Goal: Task Accomplishment & Management: Manage account settings

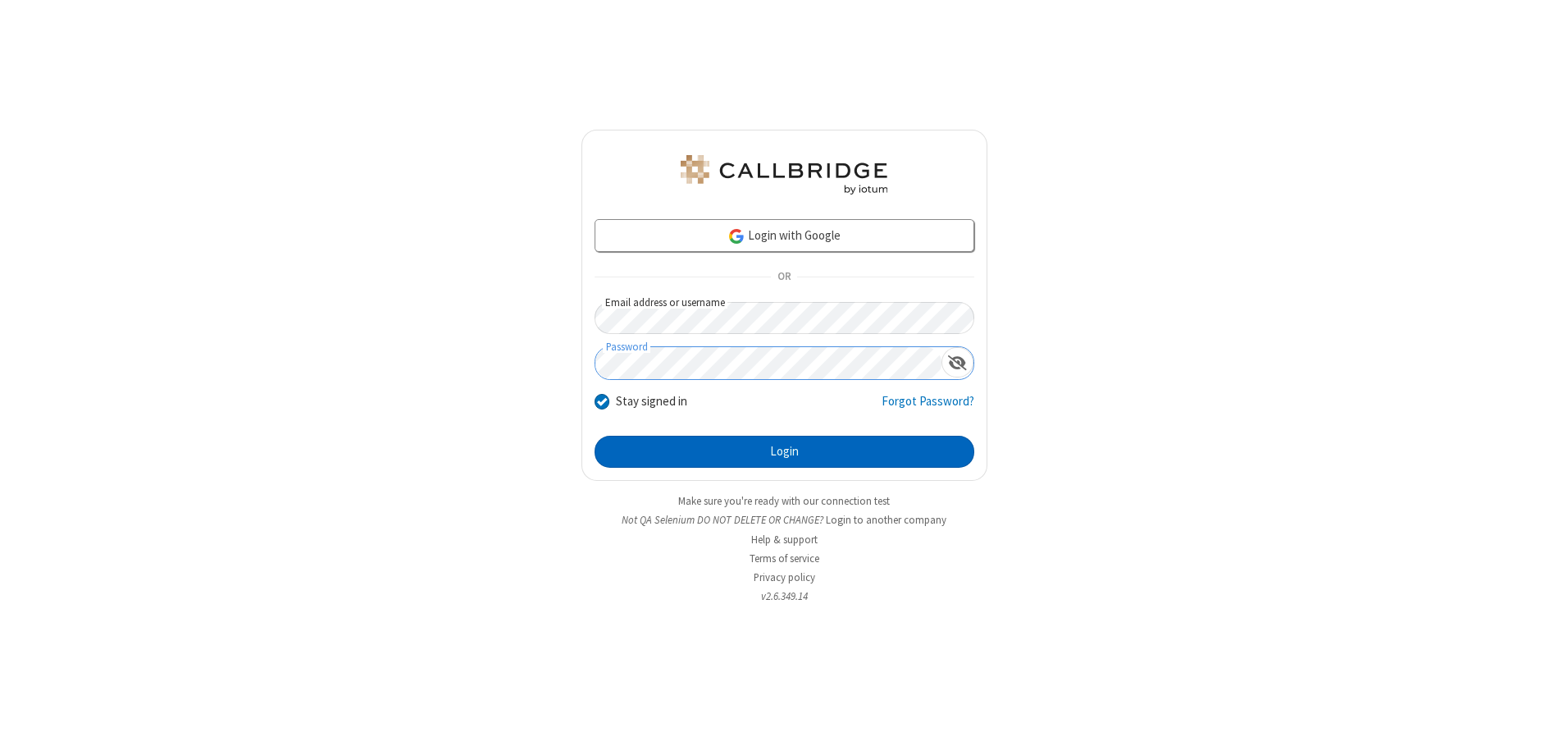
click at [784, 451] on button "Login" at bounding box center [784, 451] width 379 height 33
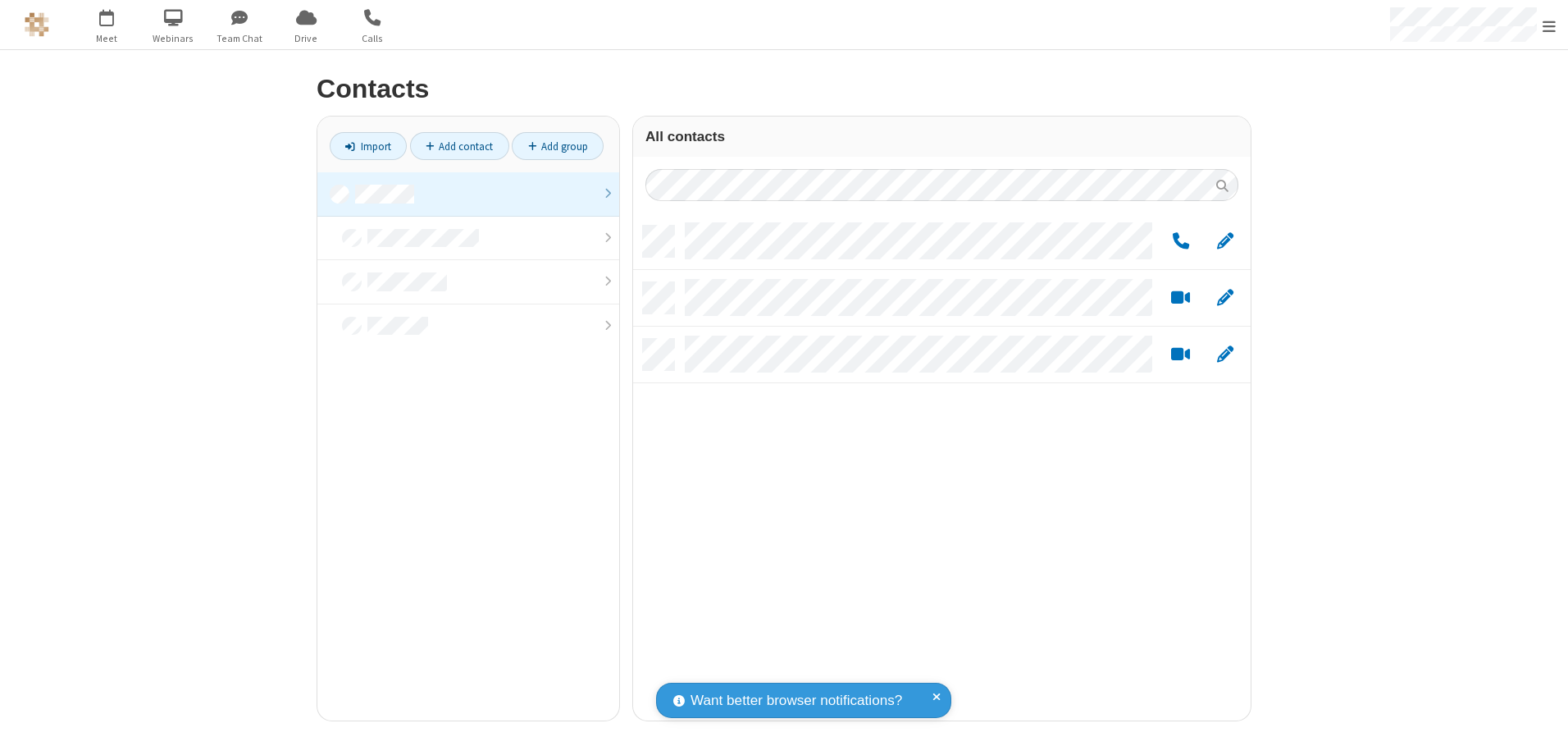
scroll to position [495, 605]
click at [468, 194] on link at bounding box center [468, 194] width 302 height 44
click at [558, 146] on link "Add group" at bounding box center [557, 146] width 92 height 28
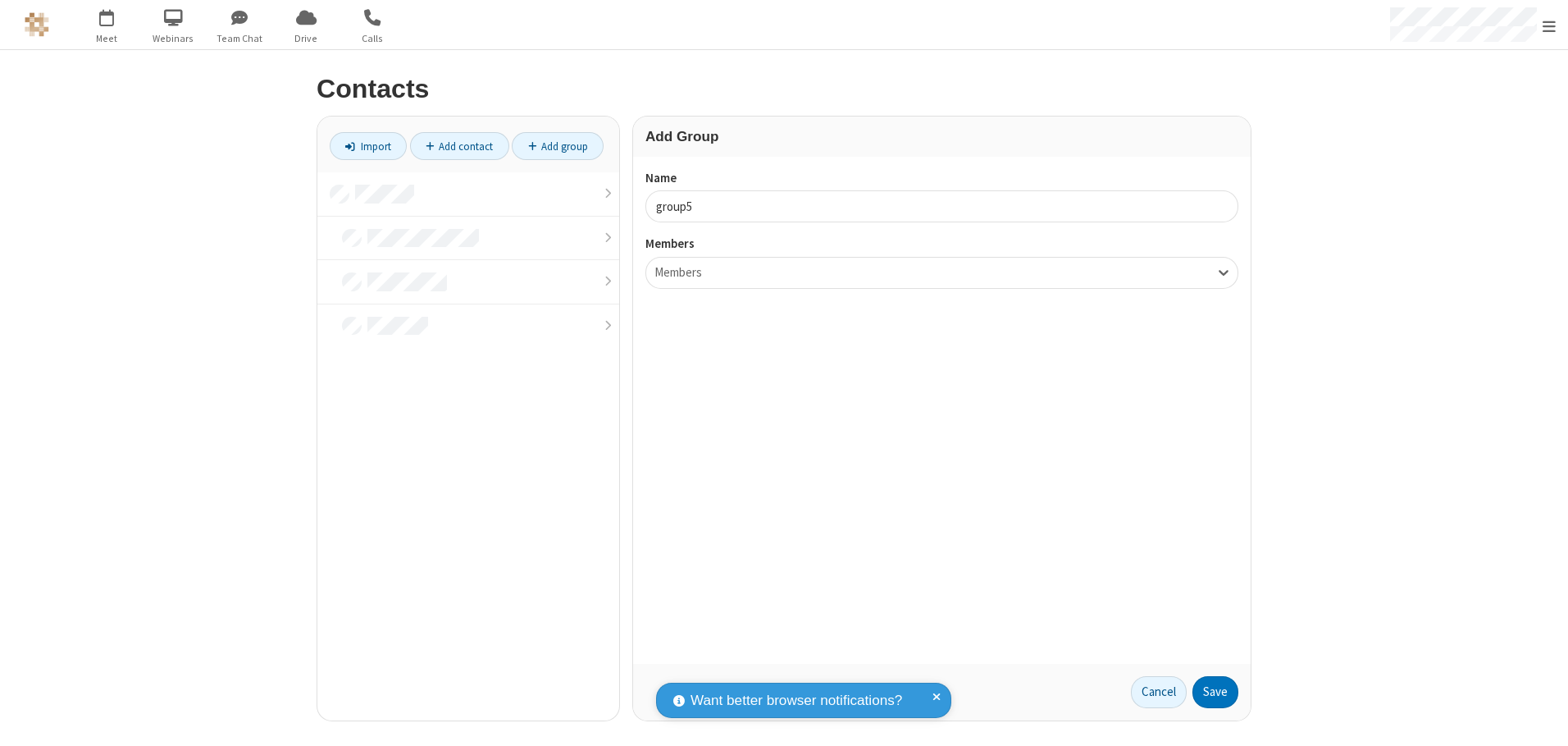
type input "group5"
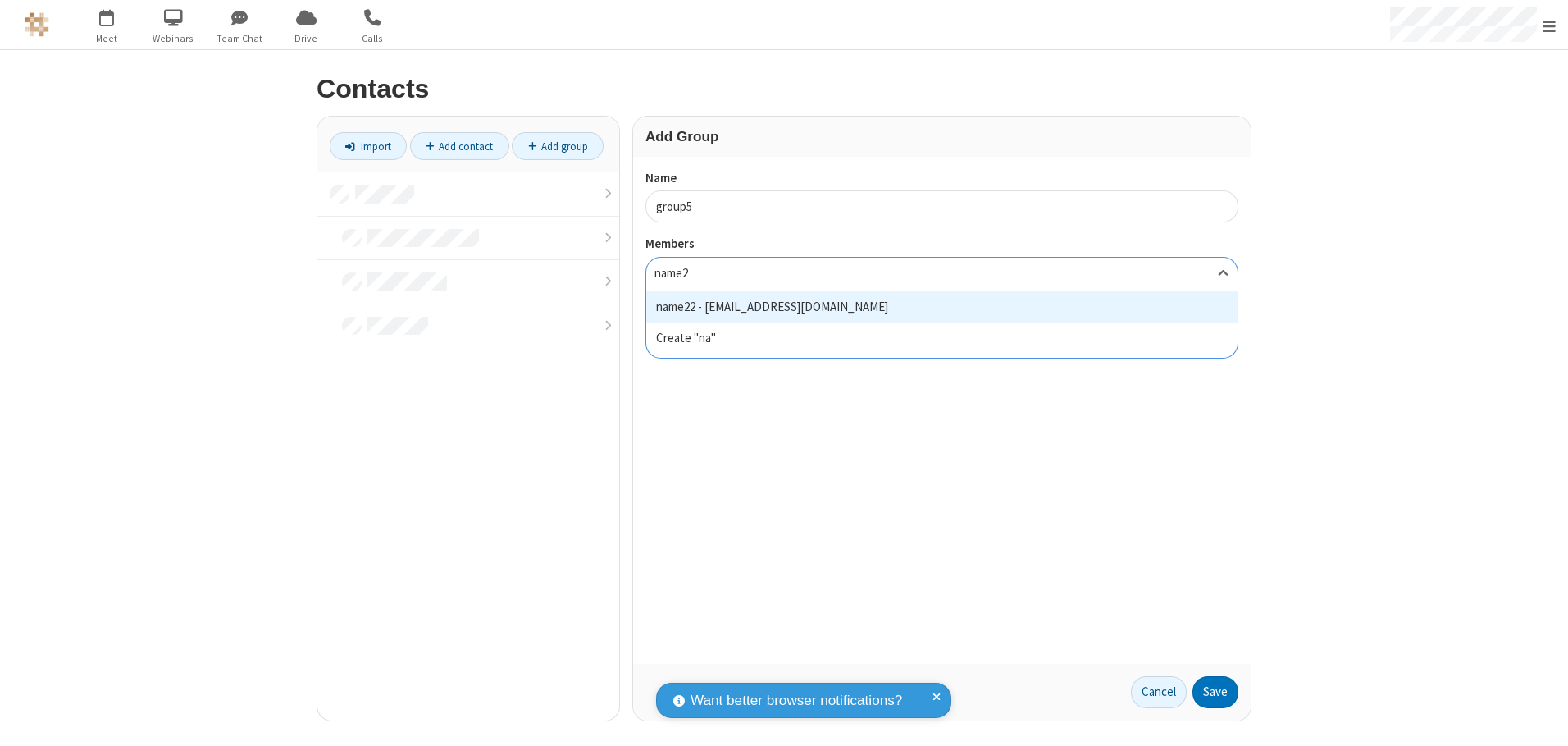
type input "name22"
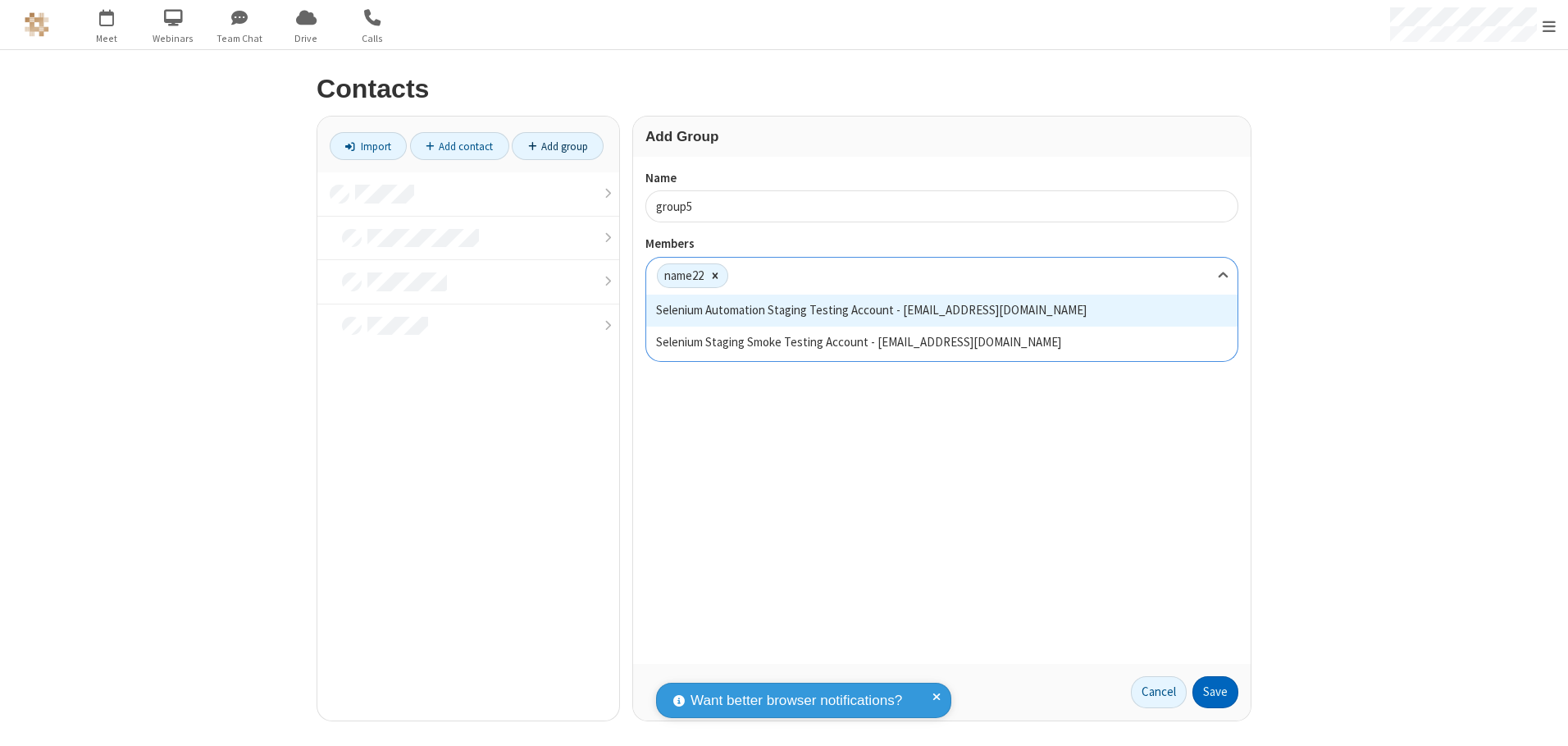
click at [1215, 691] on button "Save" at bounding box center [1215, 692] width 46 height 33
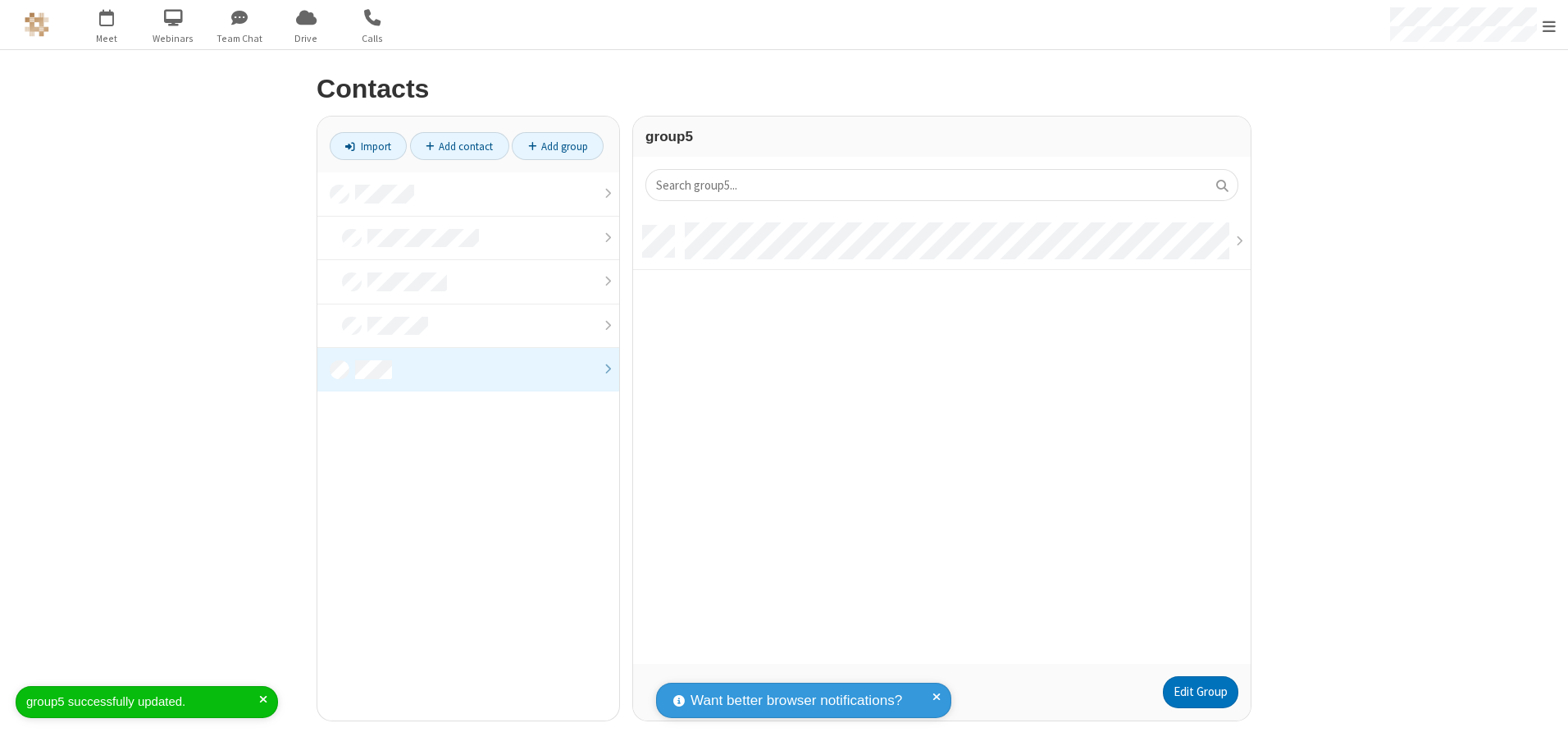
scroll to position [438, 605]
click at [1200, 691] on link "Edit Group" at bounding box center [1201, 692] width 76 height 33
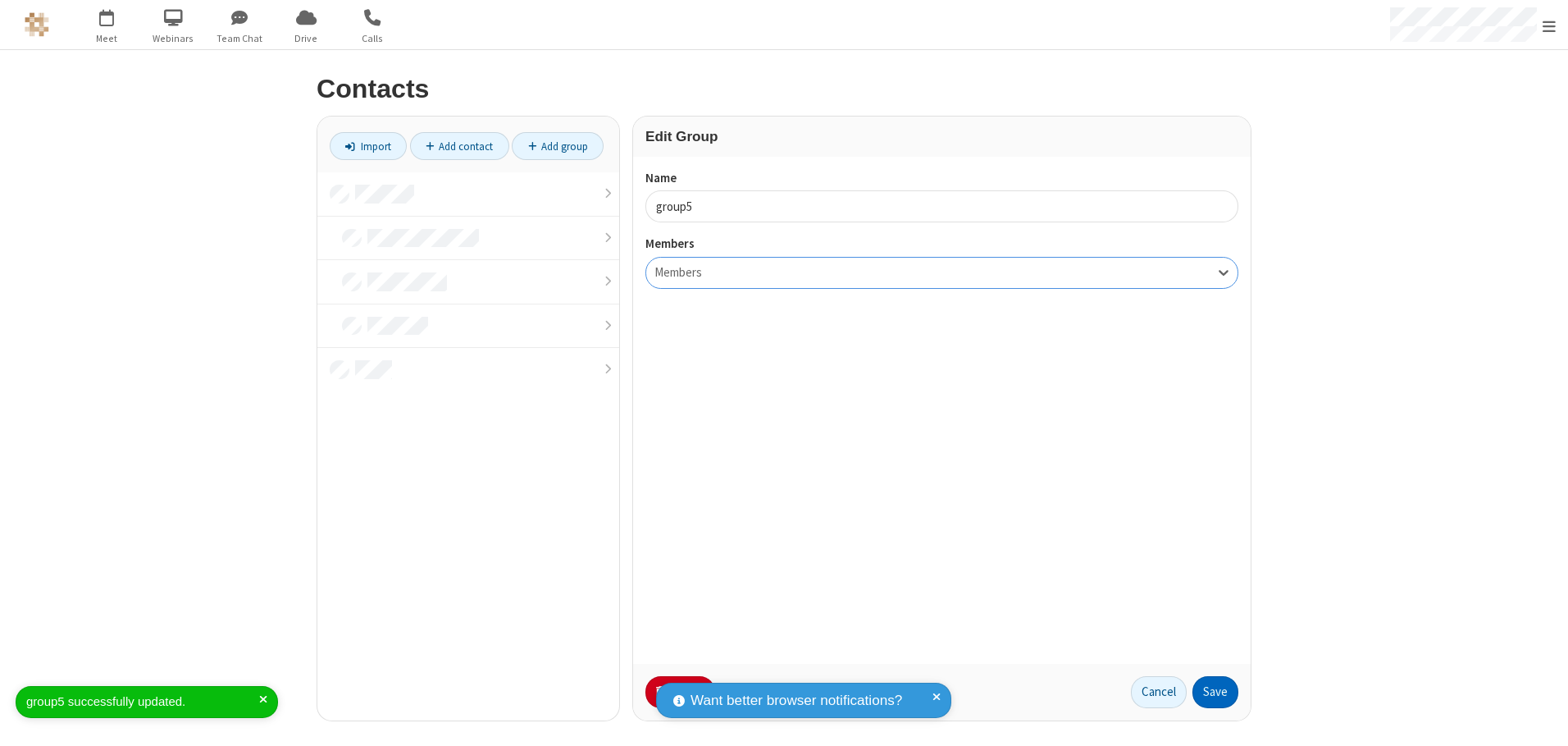
click at [1215, 691] on button "Save" at bounding box center [1215, 692] width 46 height 33
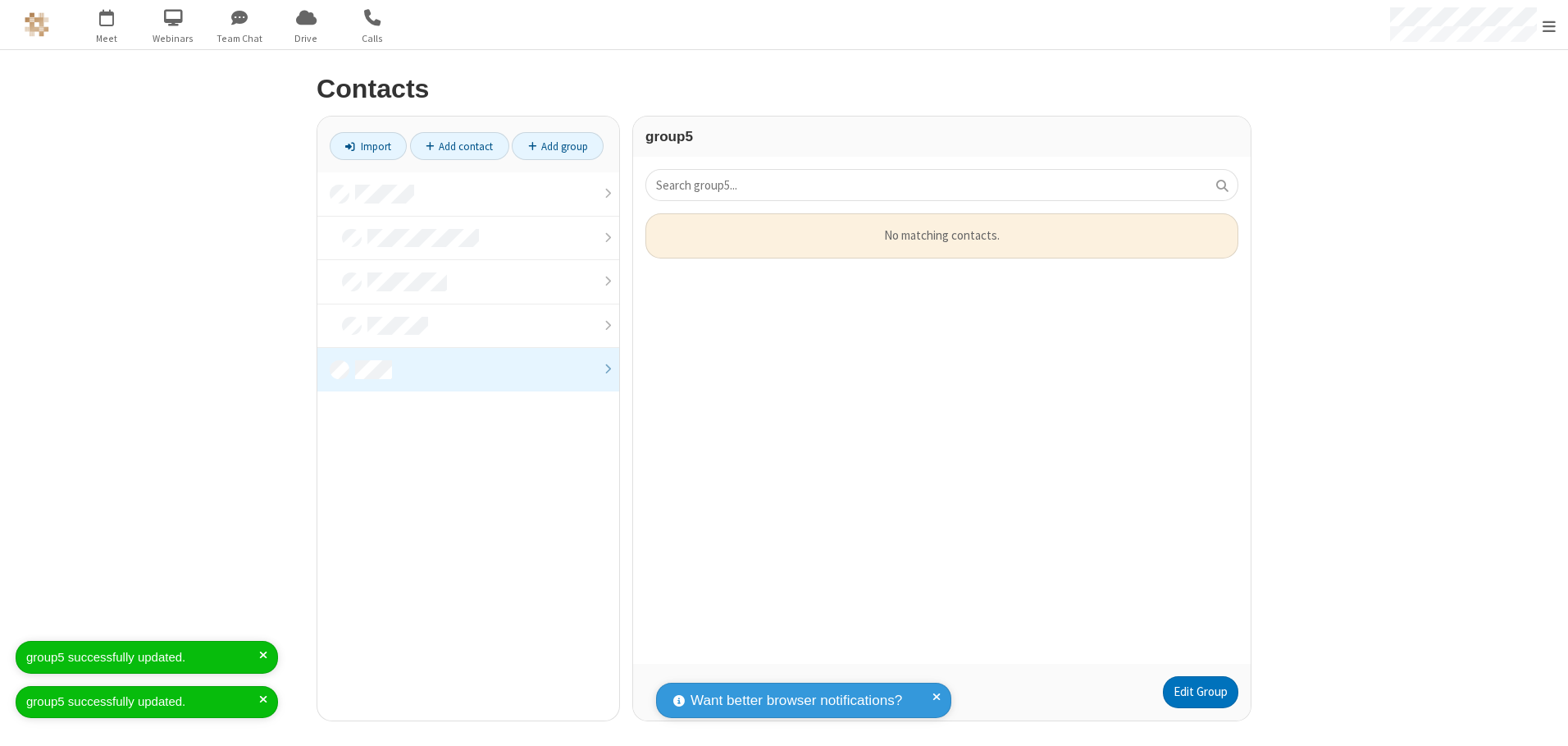
scroll to position [438, 605]
